Goal: Task Accomplishment & Management: Complete application form

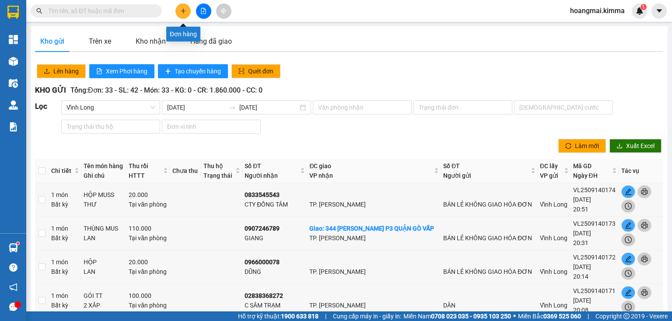
click at [185, 12] on icon "plus" at bounding box center [183, 11] width 6 height 6
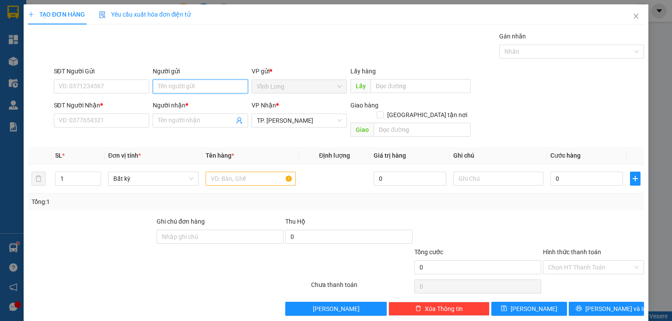
click at [185, 91] on input "Người gửi" at bounding box center [200, 87] width 95 height 14
type input "BÁN"
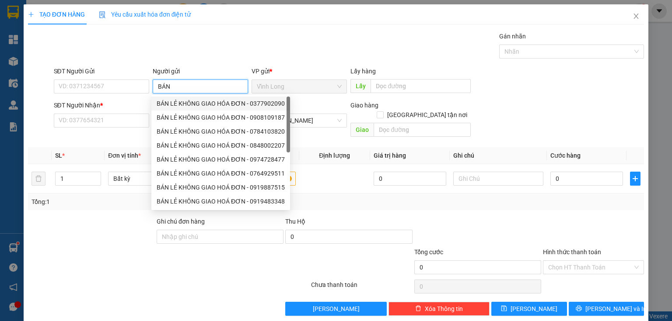
click at [199, 99] on div "BÁN LẺ KHÔNG GIAO HÓA ĐƠN - 0377902090" at bounding box center [221, 104] width 128 height 10
type input "0377902090"
type input "BÁN LẺ KHÔNG GIAO HÓA ĐƠN"
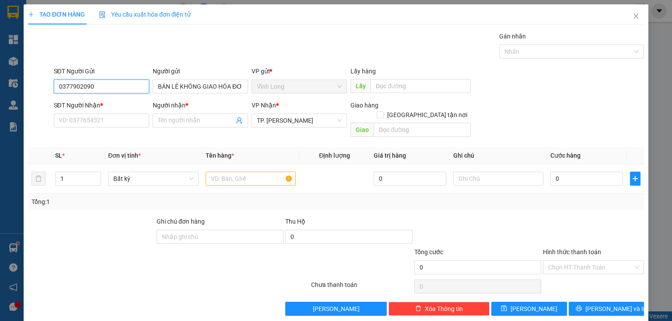
click at [112, 89] on input "0377902090" at bounding box center [101, 87] width 95 height 14
click at [110, 88] on input "0377902090" at bounding box center [101, 87] width 95 height 14
type input "0"
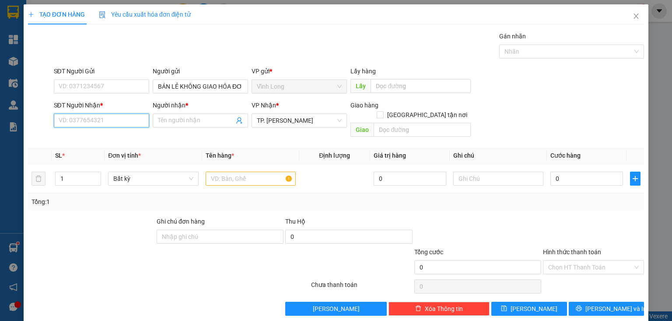
click at [110, 120] on input "SĐT Người Nhận *" at bounding box center [101, 121] width 95 height 14
type input "0938950297"
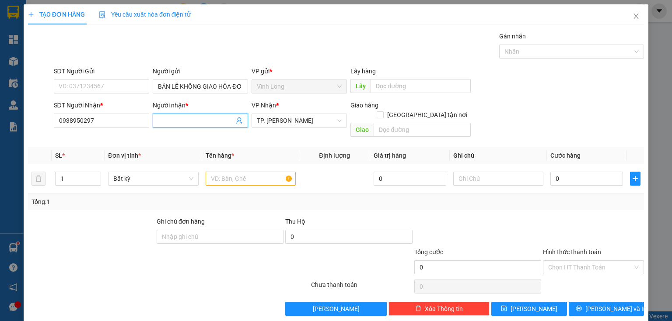
click at [180, 121] on input "Người nhận *" at bounding box center [196, 121] width 76 height 10
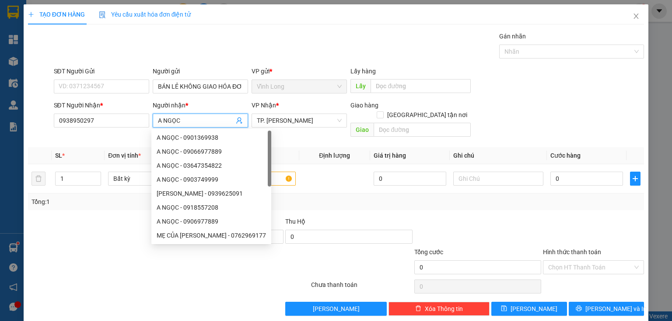
type input "A NGỌC"
click at [103, 228] on div at bounding box center [91, 232] width 129 height 31
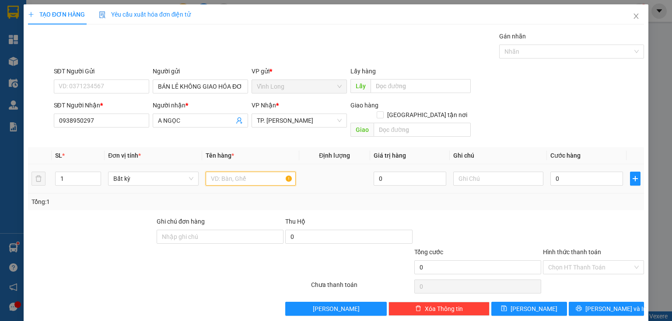
click at [271, 172] on input "text" at bounding box center [250, 179] width 90 height 14
type input "THÙNG MUS"
click at [464, 172] on input "text" at bounding box center [498, 179] width 90 height 14
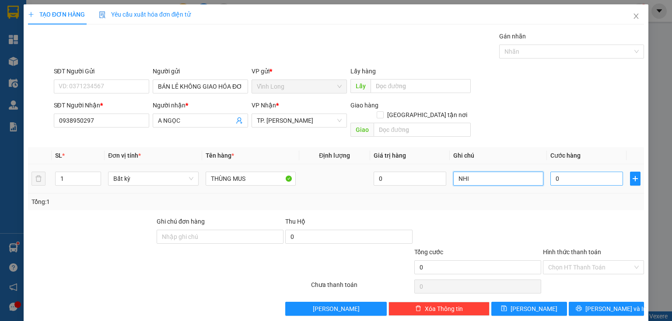
type input "NHI"
click at [550, 172] on input "0" at bounding box center [586, 179] width 73 height 14
type input "1"
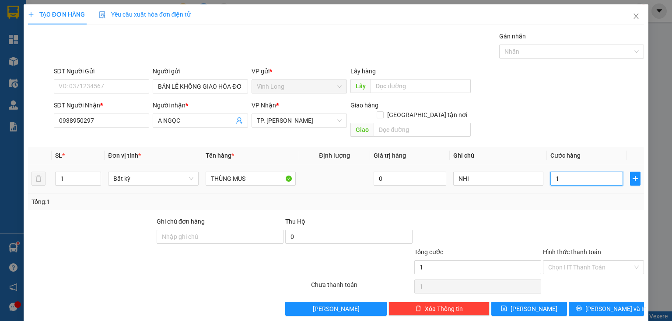
type input "10"
type input "100"
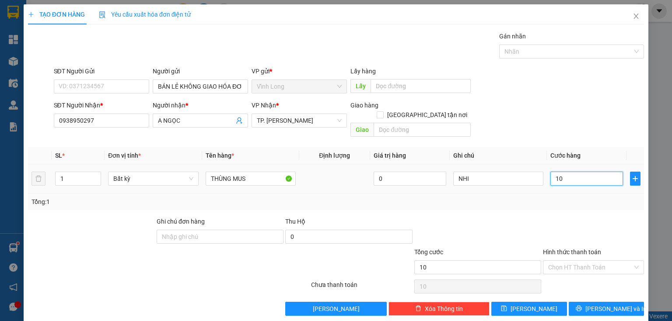
type input "100"
type input "100.000"
click at [581, 261] on input "Hình thức thanh toán" at bounding box center [590, 267] width 84 height 13
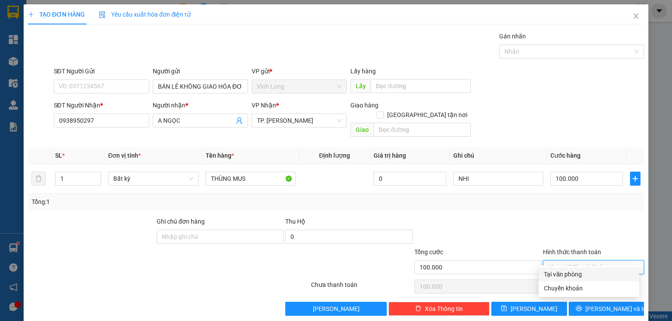
click at [553, 275] on div "Tại văn phòng" at bounding box center [588, 275] width 90 height 10
type input "0"
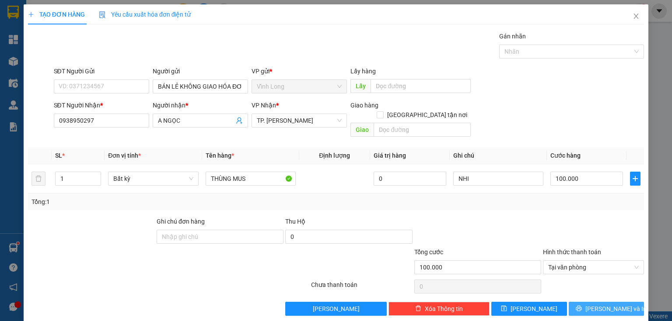
drag, startPoint x: 577, startPoint y: 297, endPoint x: 350, endPoint y: 60, distance: 328.4
click at [577, 302] on button "[PERSON_NAME] và In" at bounding box center [606, 309] width 76 height 14
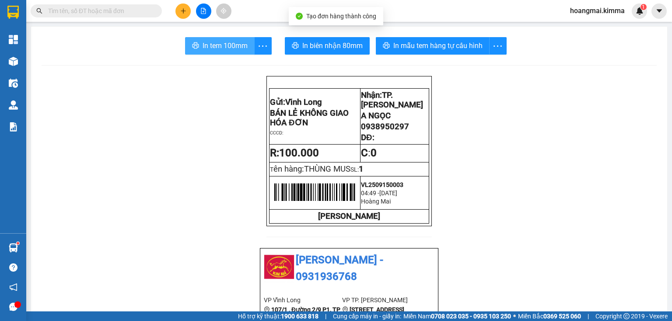
click at [222, 44] on span "In tem 100mm" at bounding box center [224, 45] width 45 height 11
